Goal: Obtain resource: Download file/media

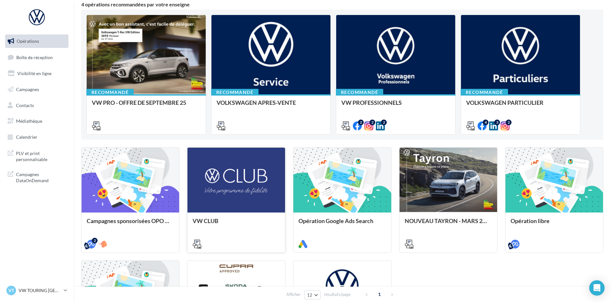
scroll to position [64, 0]
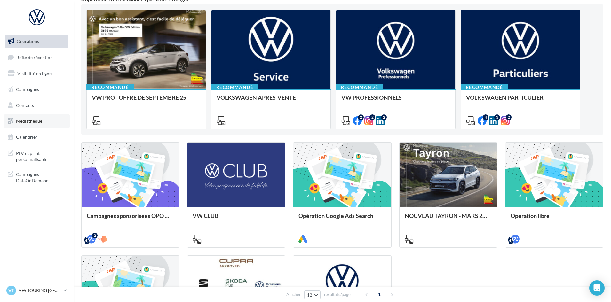
click at [31, 122] on span "Médiathèque" at bounding box center [29, 120] width 26 height 5
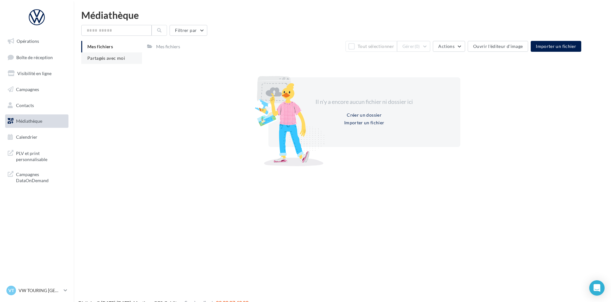
click at [123, 59] on span "Partagés avec moi" at bounding box center [106, 57] width 38 height 5
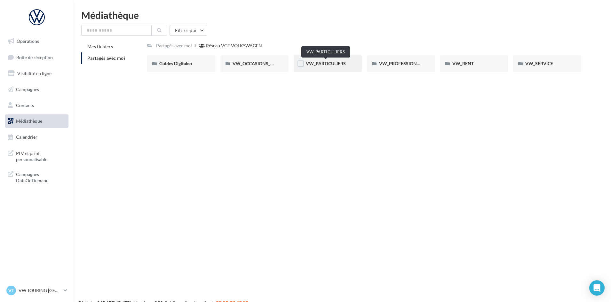
click at [342, 64] on span "VW_PARTICULIERS" at bounding box center [326, 63] width 40 height 5
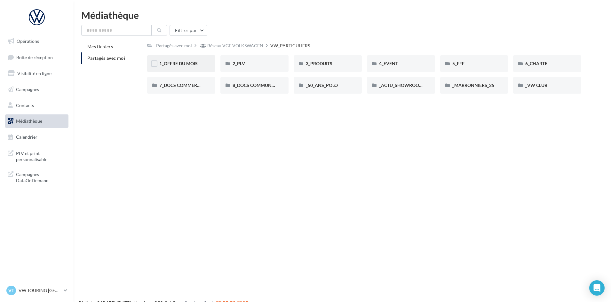
click at [197, 67] on div "1_OFFRE DU MOIS" at bounding box center [181, 63] width 68 height 17
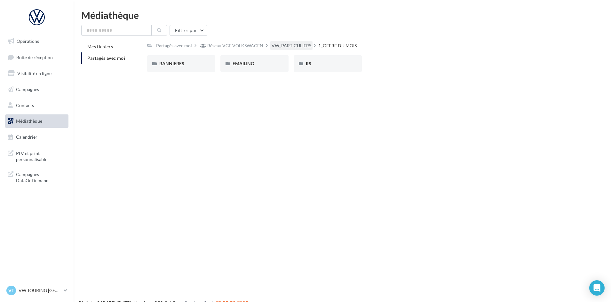
click at [303, 47] on div "VW_PARTICULIERS" at bounding box center [292, 46] width 40 height 6
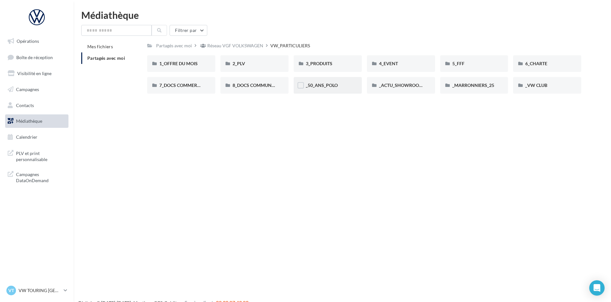
click at [350, 85] on div "_50_ANS_POLO" at bounding box center [328, 85] width 68 height 17
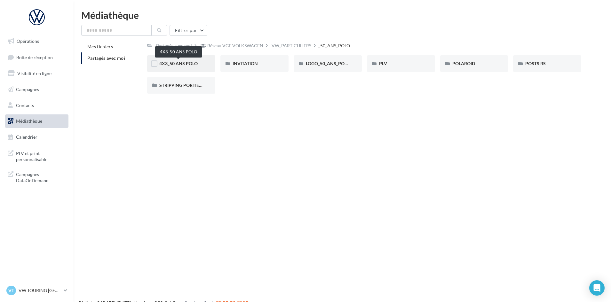
click at [188, 62] on span "4X3_50 ANS POLO" at bounding box center [178, 63] width 38 height 5
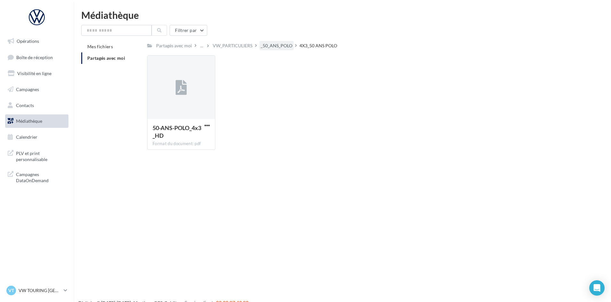
click at [284, 46] on div "_50_ANS_POLO" at bounding box center [277, 46] width 32 height 6
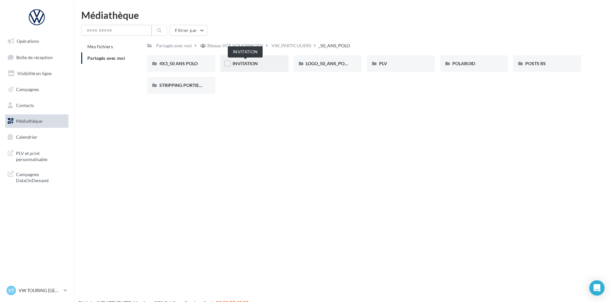
click at [255, 63] on span "INVITATION" at bounding box center [244, 63] width 25 height 5
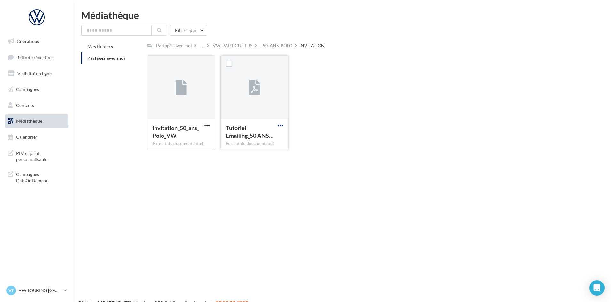
click at [279, 125] on span "button" at bounding box center [280, 125] width 5 height 5
drag, startPoint x: 258, startPoint y: 138, endPoint x: 367, endPoint y: 91, distance: 118.6
click at [258, 138] on button "Télécharger" at bounding box center [252, 138] width 64 height 17
click at [206, 124] on span "button" at bounding box center [206, 125] width 5 height 5
click at [199, 135] on button "Télécharger" at bounding box center [179, 138] width 64 height 17
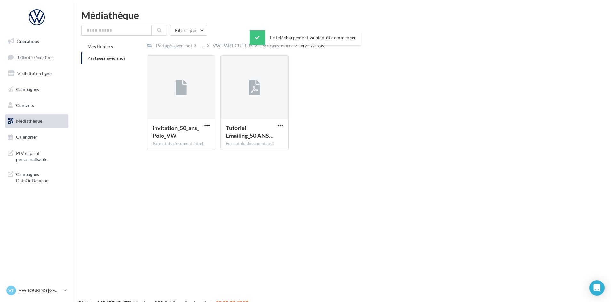
drag, startPoint x: 293, startPoint y: 69, endPoint x: 283, endPoint y: 43, distance: 28.6
click at [293, 69] on div "Tutoriel Emailing_50 ANS… Format du document: pdf Tutoriel Emailing_50 ANS POLO" at bounding box center [256, 102] width 73 height 95
click at [279, 43] on div "_50_ANS_POLO" at bounding box center [277, 46] width 32 height 6
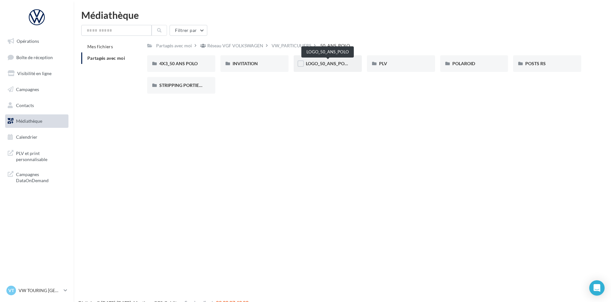
click at [335, 64] on span "LOGO_50_ANS_POLO" at bounding box center [328, 63] width 44 height 5
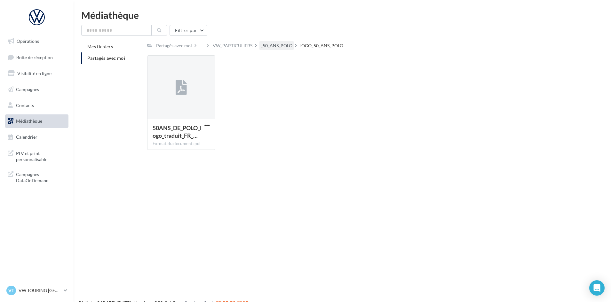
click at [278, 46] on div "_50_ANS_POLO" at bounding box center [277, 46] width 32 height 6
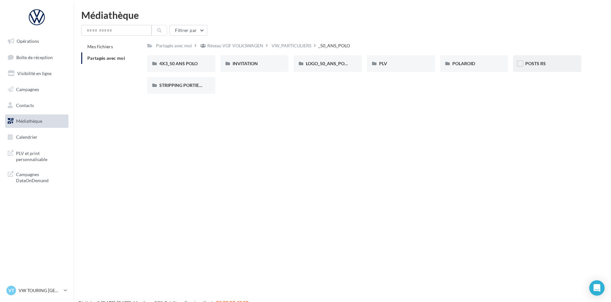
click at [532, 59] on div "POSTS RS" at bounding box center [547, 63] width 68 height 17
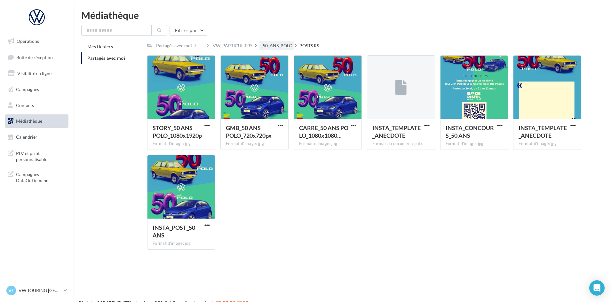
click at [284, 45] on div "_50_ANS_POLO" at bounding box center [277, 46] width 32 height 6
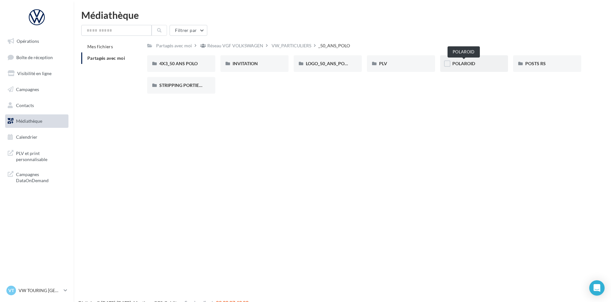
click at [471, 63] on span "POLAROID" at bounding box center [463, 63] width 23 height 5
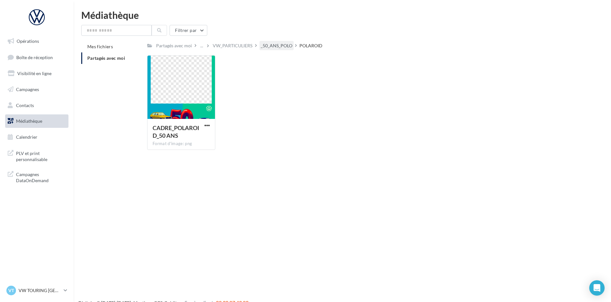
click at [268, 49] on div "_50_ANS_POLO" at bounding box center [277, 46] width 32 height 6
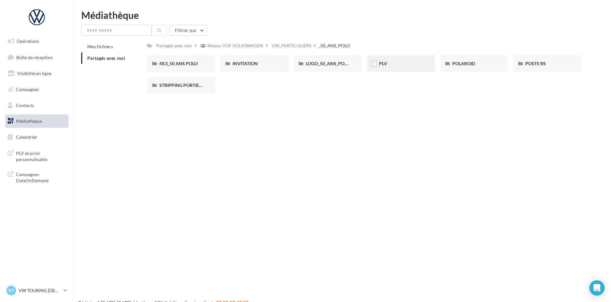
click at [384, 64] on span "PLV" at bounding box center [383, 63] width 8 height 5
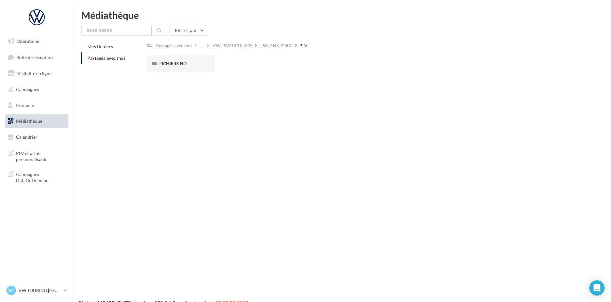
click at [255, 45] on icon at bounding box center [256, 45] width 2 height 4
click at [272, 45] on div "_50_ANS_POLO" at bounding box center [277, 46] width 32 height 6
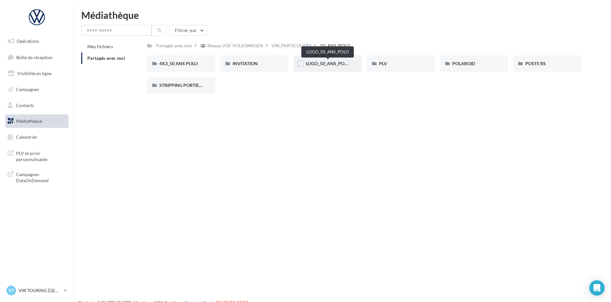
click at [314, 64] on span "LOGO_50_ANS_POLO" at bounding box center [328, 63] width 44 height 5
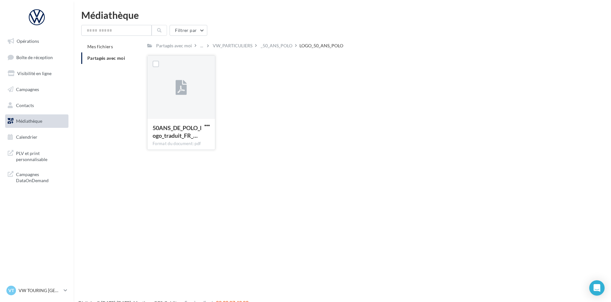
click at [210, 125] on button "button" at bounding box center [207, 126] width 8 height 6
click at [195, 138] on button "Télécharger" at bounding box center [179, 138] width 64 height 17
click at [268, 48] on div "_50_ANS_POLO" at bounding box center [277, 46] width 32 height 6
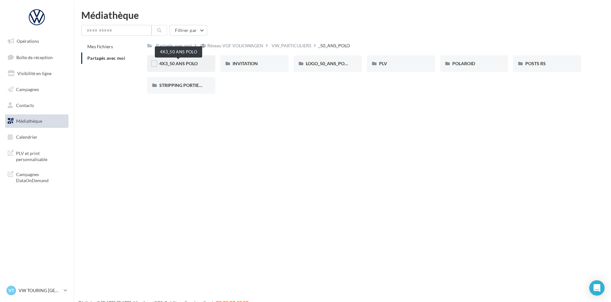
click at [185, 65] on span "4X3_50 ANS POLO" at bounding box center [178, 63] width 38 height 5
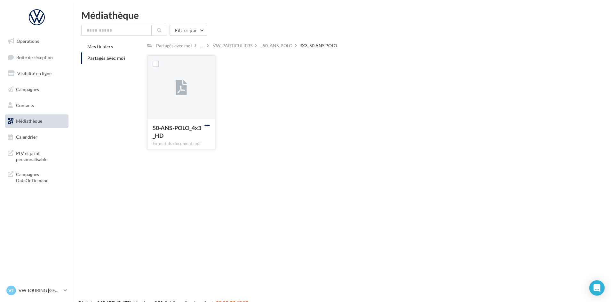
click at [209, 126] on span "button" at bounding box center [206, 125] width 5 height 5
click at [196, 135] on button "Télécharger" at bounding box center [179, 138] width 64 height 17
click at [281, 46] on div "_50_ANS_POLO" at bounding box center [277, 46] width 32 height 6
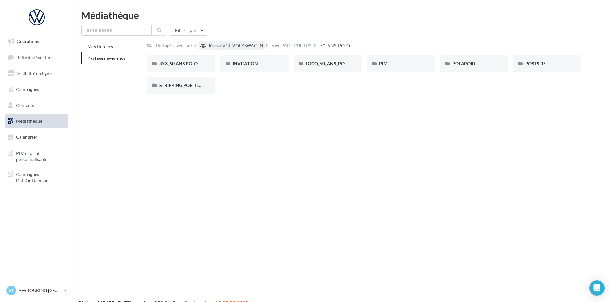
click at [246, 45] on div "Réseau VGF VOLKSWAGEN" at bounding box center [235, 46] width 56 height 6
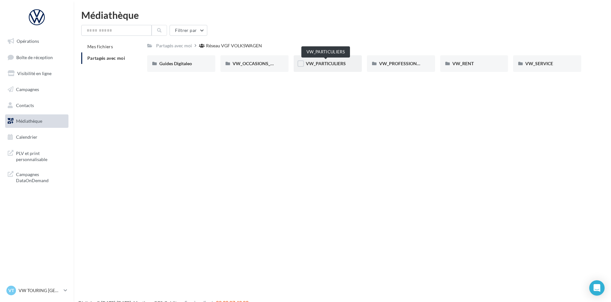
click at [334, 66] on span "VW_PARTICULIERS" at bounding box center [326, 63] width 40 height 5
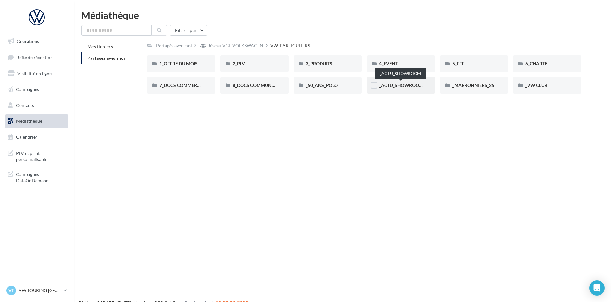
click at [399, 83] on span "_ACTU_SHOWROOM" at bounding box center [401, 85] width 44 height 5
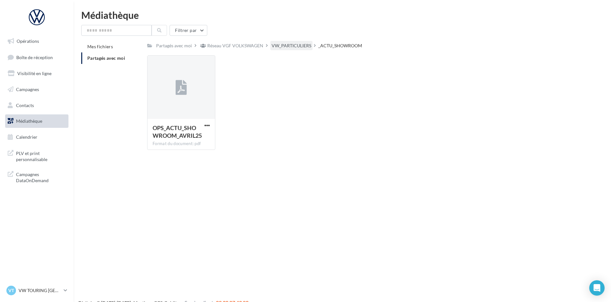
click at [286, 46] on div "VW_PARTICULIERS" at bounding box center [292, 46] width 40 height 6
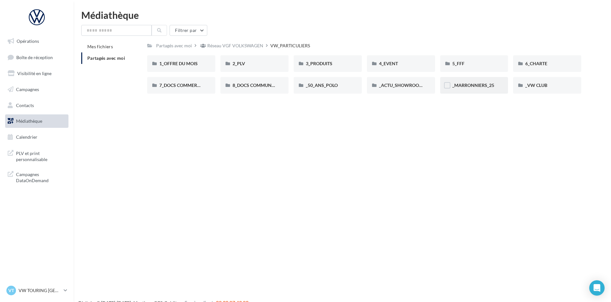
click at [491, 89] on div "_MARRONNIERS_25" at bounding box center [474, 85] width 68 height 17
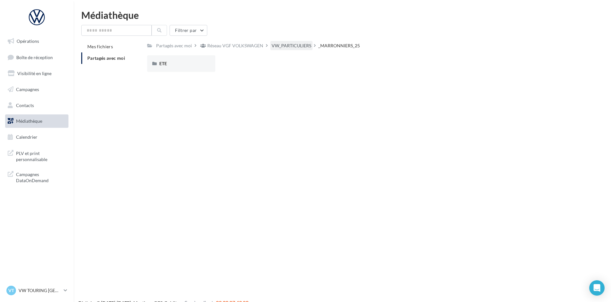
click at [295, 46] on div "VW_PARTICULIERS" at bounding box center [292, 46] width 40 height 6
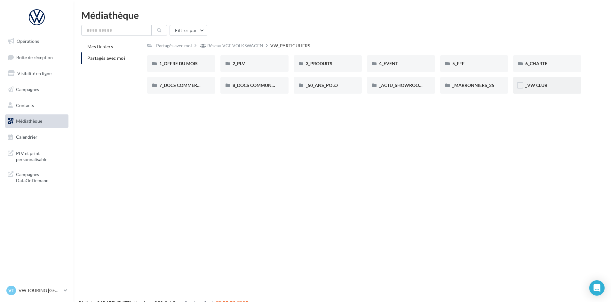
click at [563, 88] on div "_VW CLUB" at bounding box center [547, 85] width 44 height 6
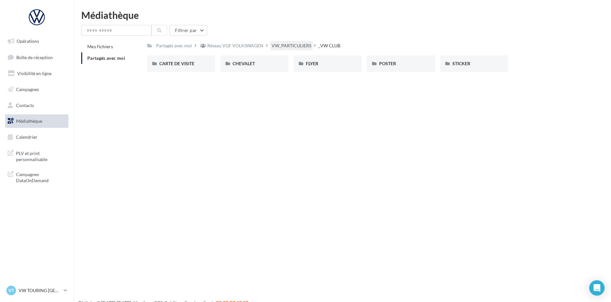
click at [306, 44] on div "VW_PARTICULIERS" at bounding box center [292, 46] width 40 height 6
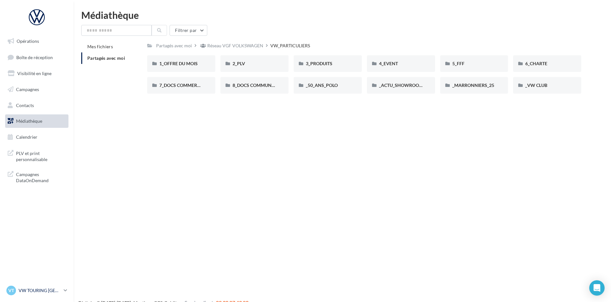
click at [40, 295] on div "VT VW TOURING AIX-EN-PROVENCE vw-les-ben" at bounding box center [33, 291] width 55 height 10
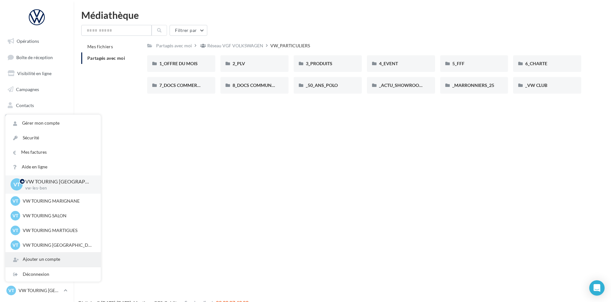
click at [40, 267] on div "Ajouter un compte" at bounding box center [52, 259] width 95 height 14
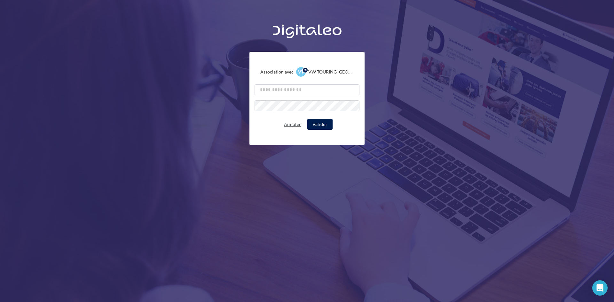
click at [294, 126] on button "Annuler" at bounding box center [292, 125] width 22 height 8
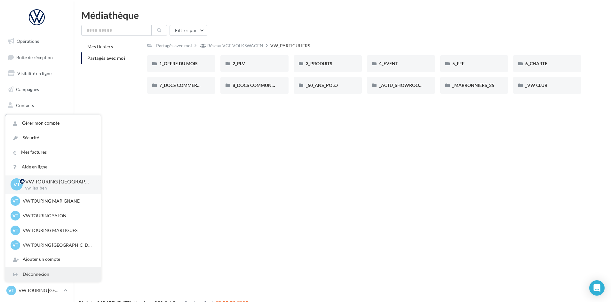
click at [41, 279] on div "Déconnexion" at bounding box center [52, 274] width 95 height 14
